Goal: Check status: Check status

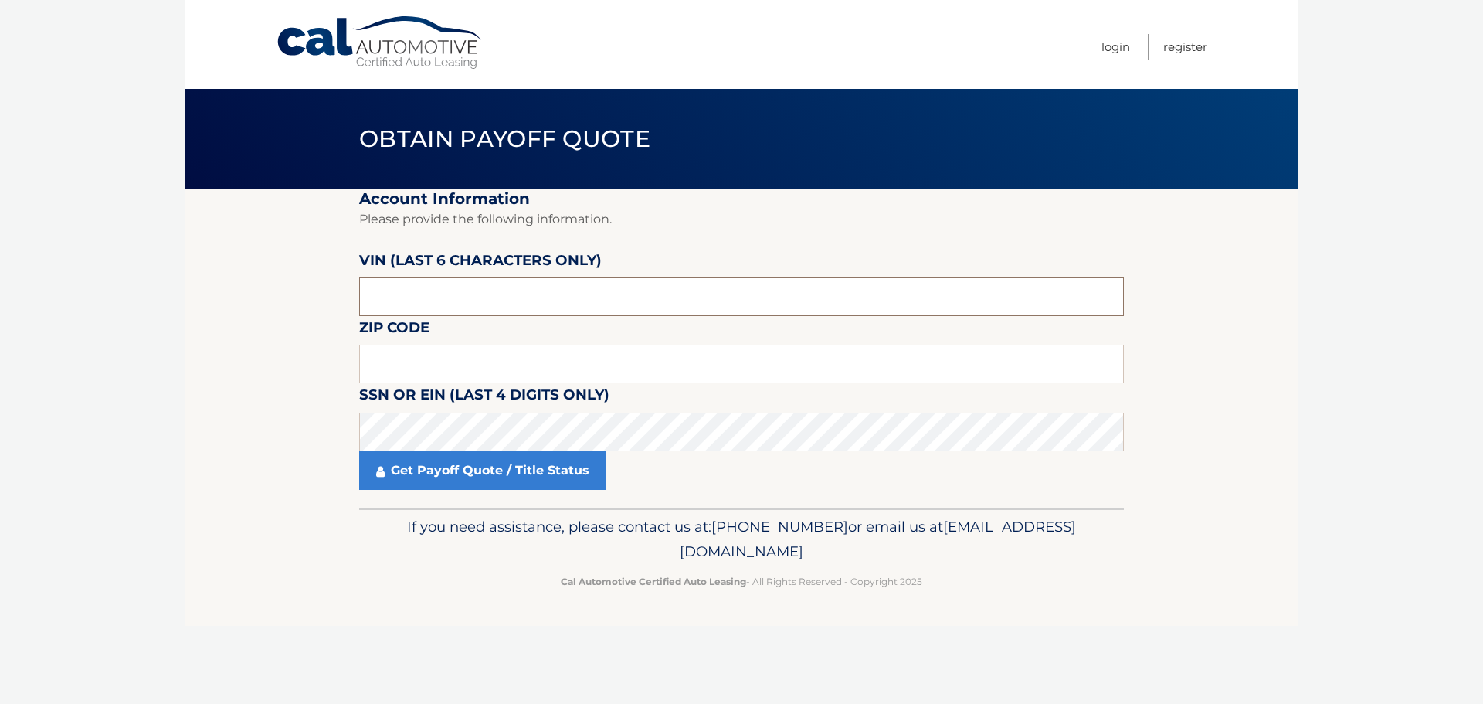
click at [440, 287] on input "text" at bounding box center [741, 296] width 765 height 39
type input "660532"
click at [424, 359] on input "text" at bounding box center [741, 364] width 765 height 39
type input "11360"
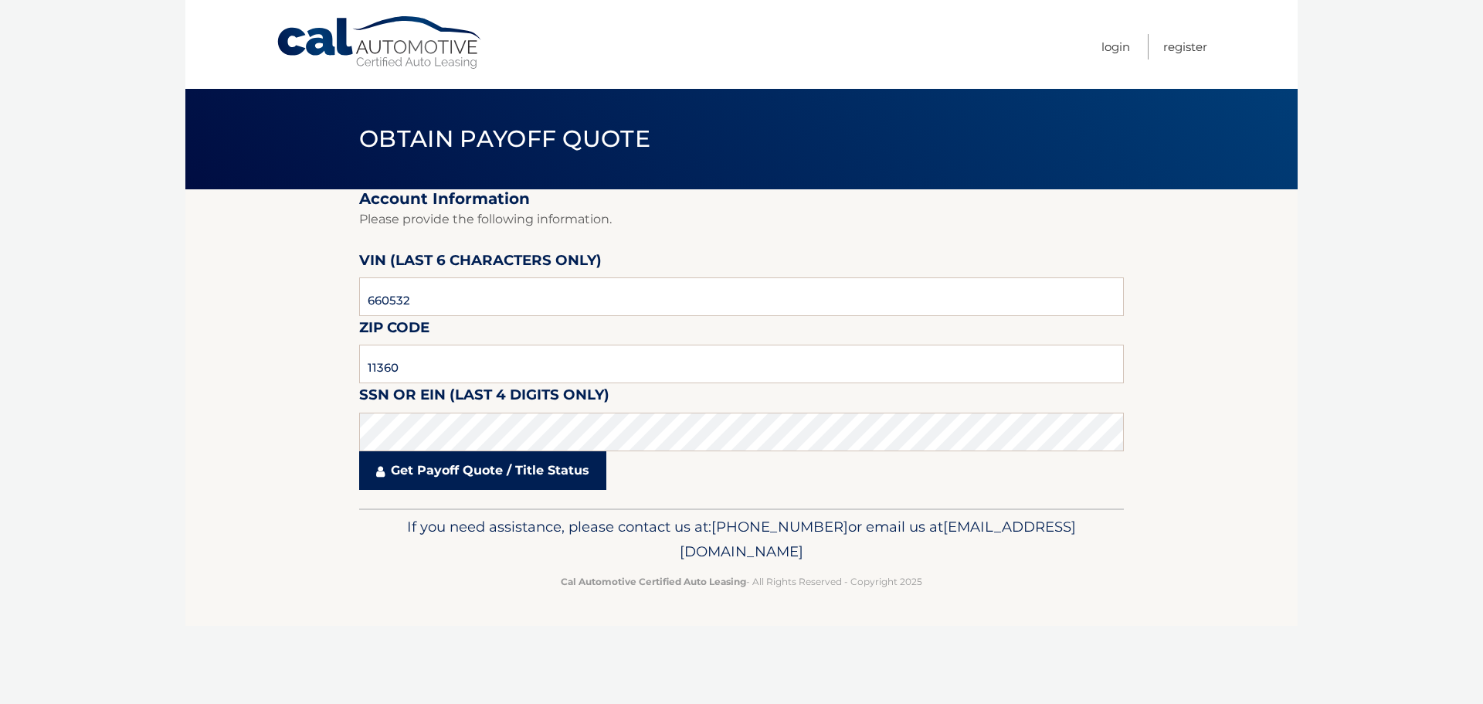
click at [462, 479] on link "Get Payoff Quote / Title Status" at bounding box center [482, 470] width 247 height 39
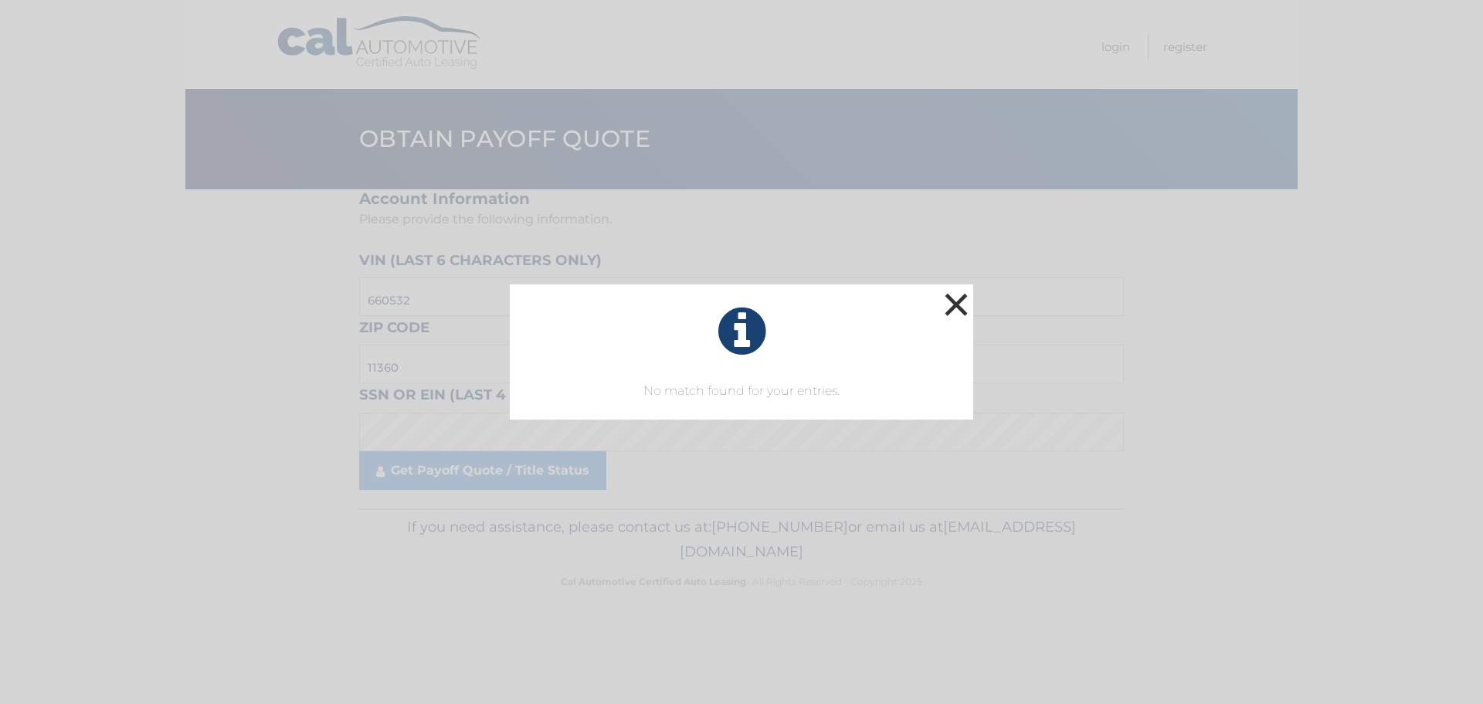
click at [960, 311] on button "×" at bounding box center [956, 304] width 31 height 31
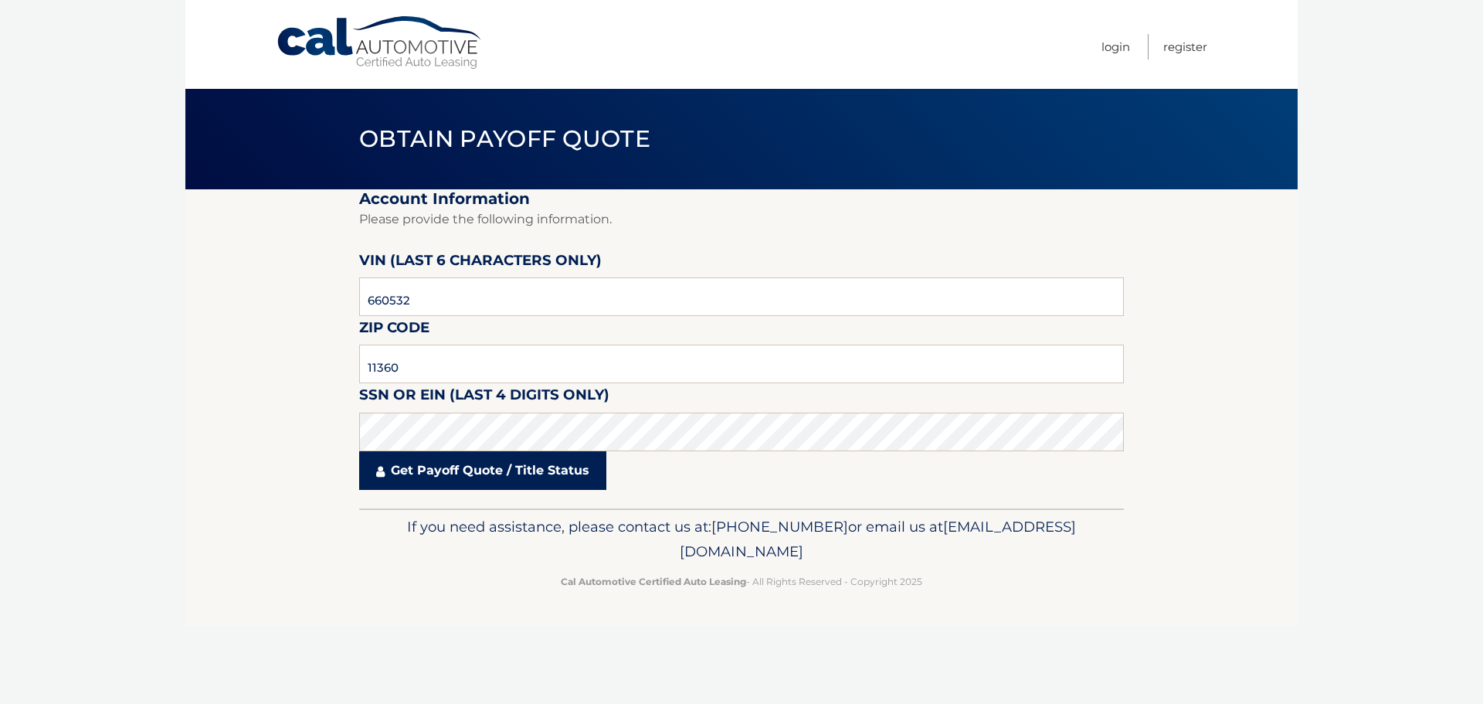
click at [470, 474] on link "Get Payoff Quote / Title Status" at bounding box center [482, 470] width 247 height 39
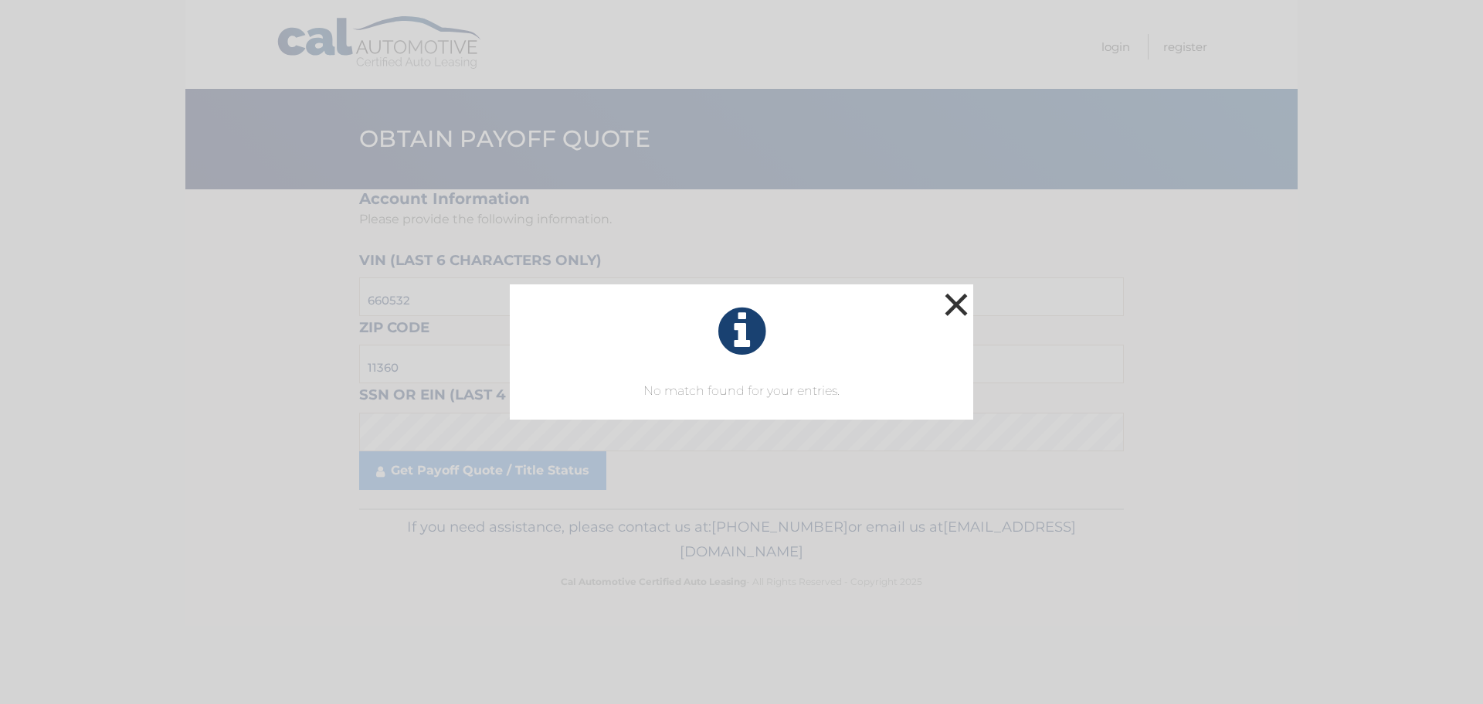
click at [963, 309] on button "×" at bounding box center [956, 304] width 31 height 31
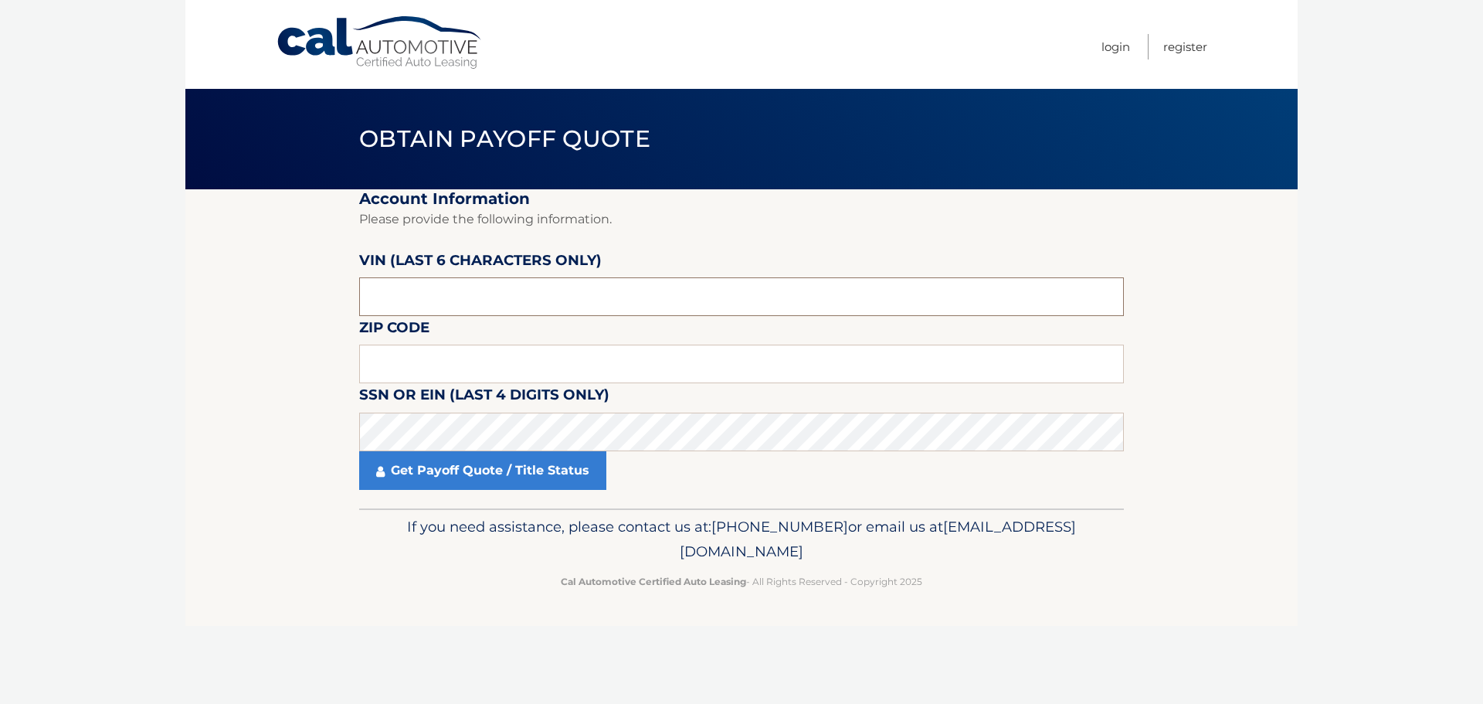
click at [474, 291] on input "text" at bounding box center [741, 296] width 765 height 39
type input "660532"
click at [447, 350] on input "text" at bounding box center [741, 364] width 765 height 39
type input "11360"
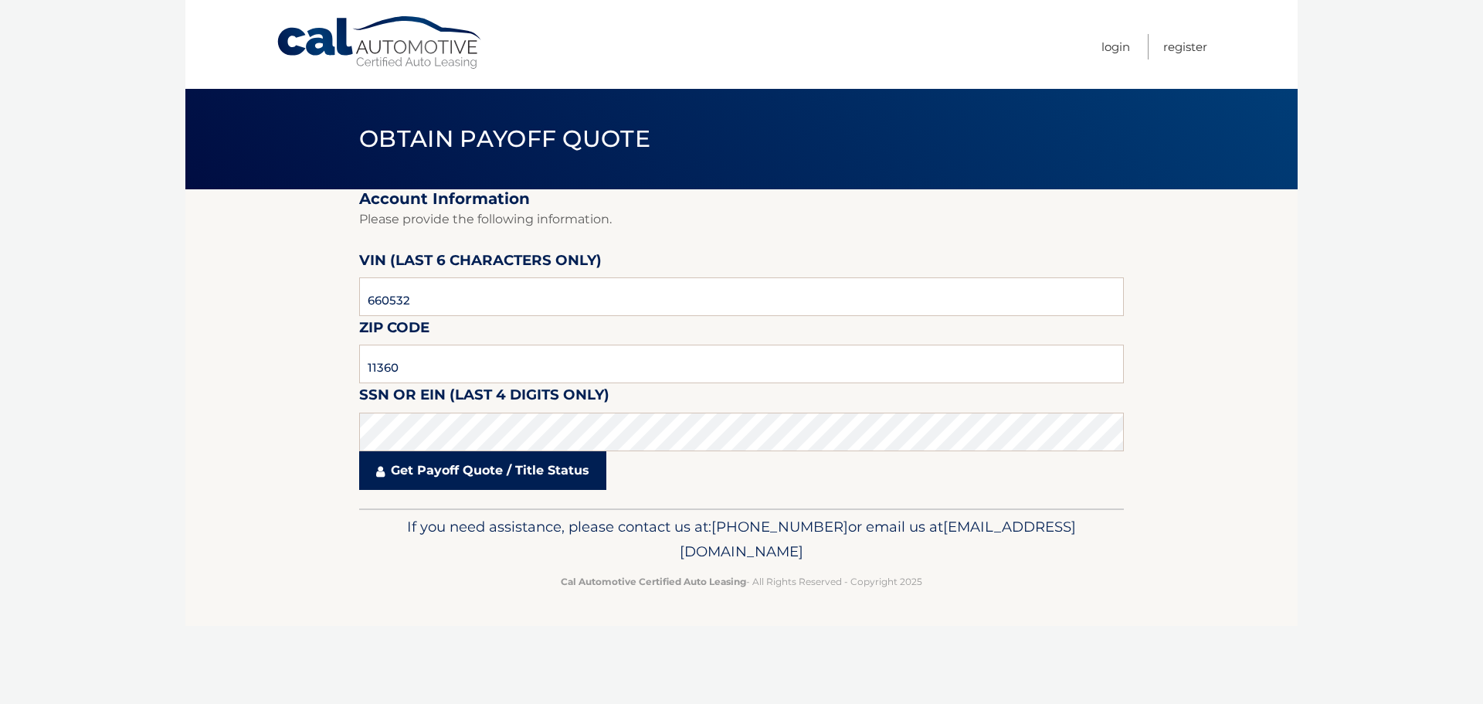
click at [440, 478] on link "Get Payoff Quote / Title Status" at bounding box center [482, 470] width 247 height 39
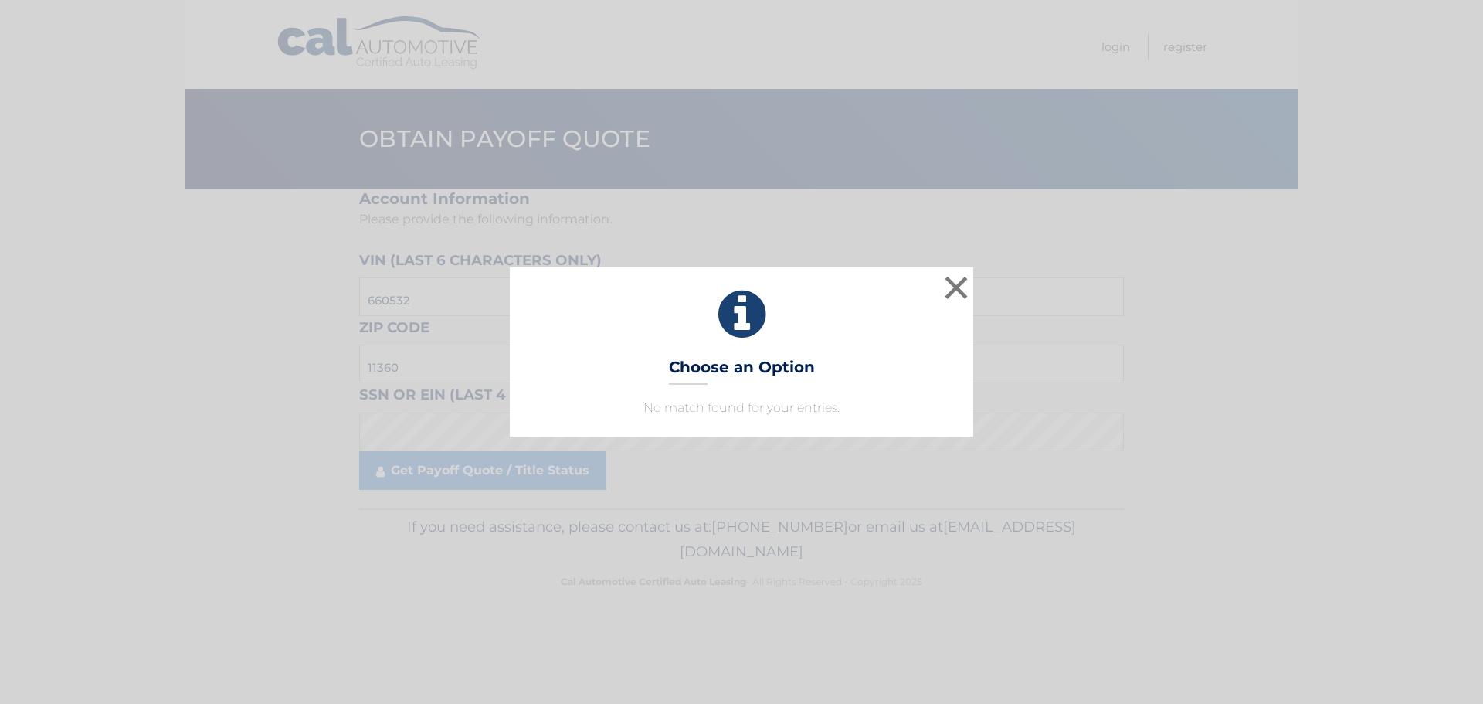
click at [771, 377] on h3 "Choose an Option" at bounding box center [742, 371] width 146 height 27
click at [957, 288] on button "×" at bounding box center [956, 287] width 31 height 31
